Goal: Task Accomplishment & Management: Manage account settings

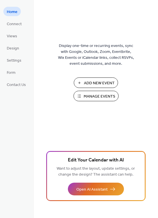
click at [94, 96] on span "Manage Events" at bounding box center [100, 96] width 32 height 6
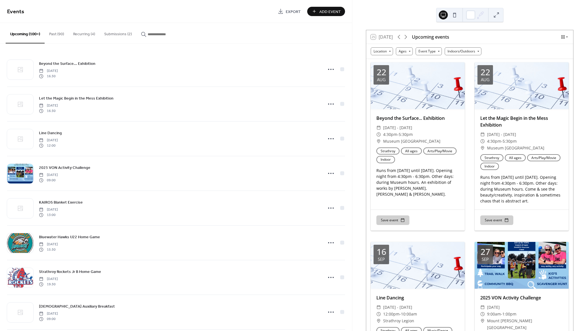
click at [113, 36] on button "Submissions (2)" at bounding box center [118, 33] width 37 height 20
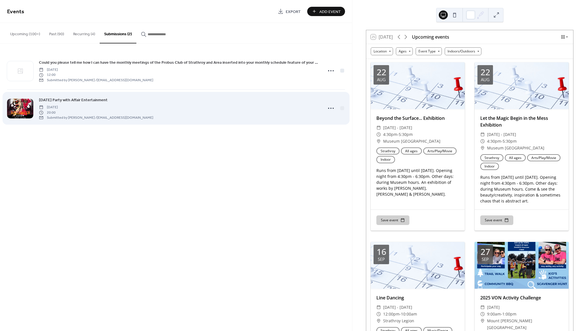
click at [129, 104] on div "[DATE] 20:00 Submitted by [PERSON_NAME] / [EMAIL_ADDRESS][DOMAIN_NAME]" at bounding box center [96, 112] width 114 height 16
click at [95, 99] on span "[DATE] Party with Affair Entertainment" at bounding box center [73, 100] width 69 height 6
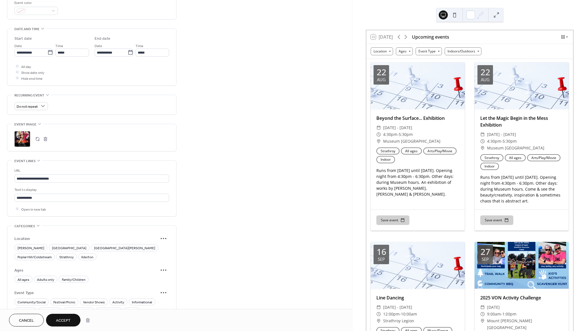
drag, startPoint x: 142, startPoint y: 249, endPoint x: 124, endPoint y: 254, distance: 18.5
click at [74, 254] on span "Strathroy" at bounding box center [66, 257] width 14 height 6
drag, startPoint x: 45, startPoint y: 278, endPoint x: 93, endPoint y: 274, distance: 47.3
click at [45, 278] on span "Adults only" at bounding box center [45, 280] width 17 height 6
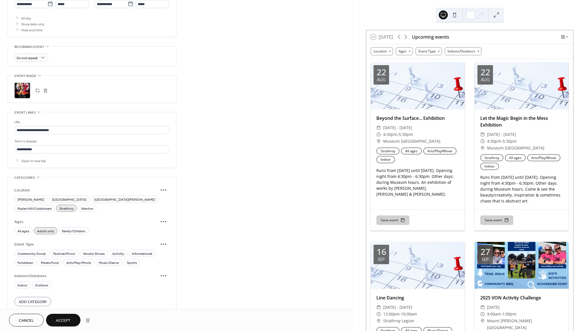
scroll to position [261, 0]
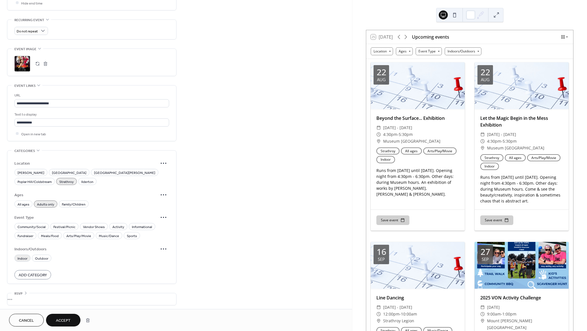
click at [25, 256] on span "Indoor" at bounding box center [22, 259] width 10 height 6
drag, startPoint x: 105, startPoint y: 237, endPoint x: 116, endPoint y: 236, distance: 11.0
click at [105, 237] on span "Music/Dance" at bounding box center [109, 236] width 20 height 6
click at [100, 233] on span "Music/Dance" at bounding box center [109, 236] width 20 height 6
click at [68, 319] on span "Accept" at bounding box center [63, 321] width 15 height 6
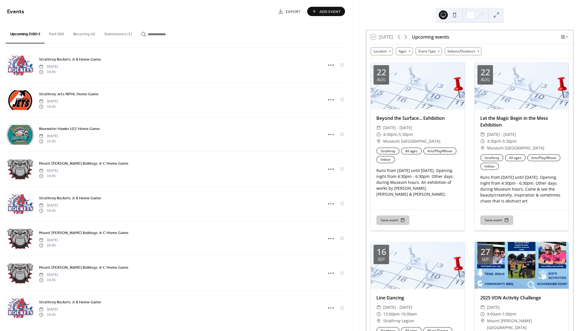
scroll to position [1844, 0]
